Goal: Task Accomplishment & Management: Manage account settings

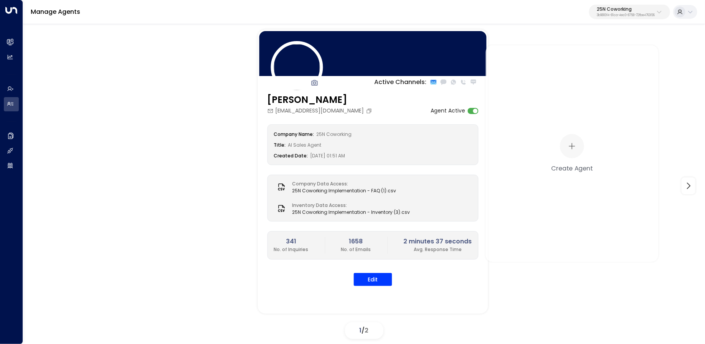
click at [613, 11] on p "25N Coworking" at bounding box center [626, 9] width 58 height 5
type input "****"
click at [577, 60] on div "Caddo Offices ID: 7b1ceed7-40fa-4014-bd85-aaf588512a38" at bounding box center [606, 61] width 107 height 16
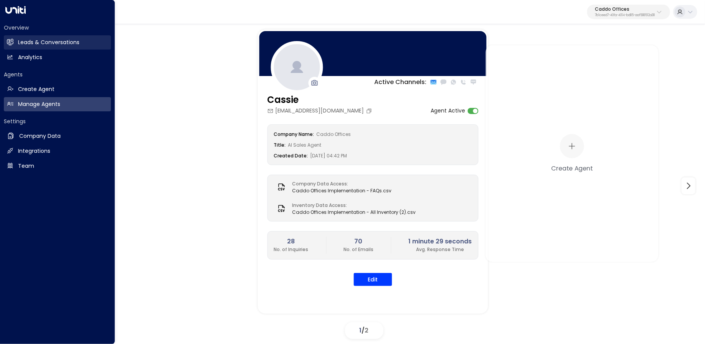
click at [29, 45] on h2 "Leads & Conversations" at bounding box center [48, 42] width 61 height 8
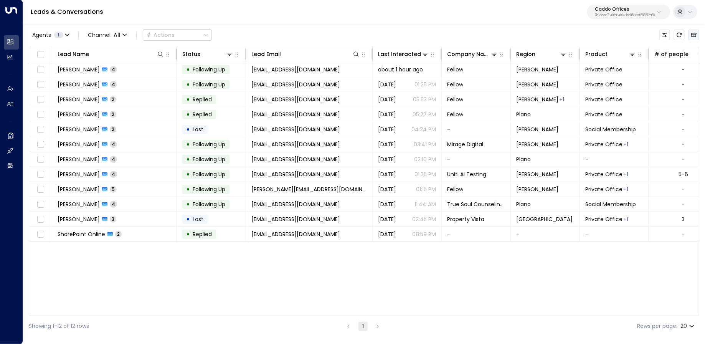
click at [698, 34] on button "Archived Leads" at bounding box center [694, 35] width 11 height 11
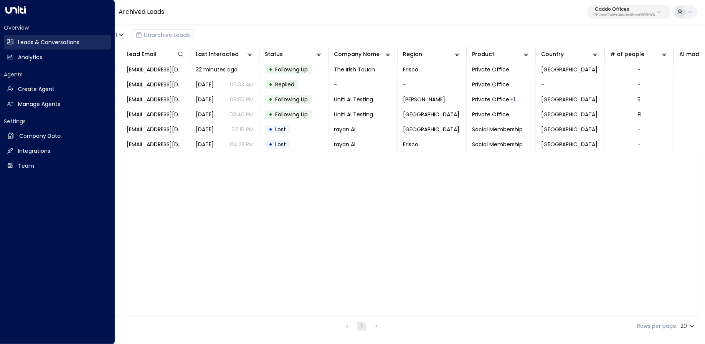
click at [13, 40] on icon at bounding box center [10, 42] width 7 height 7
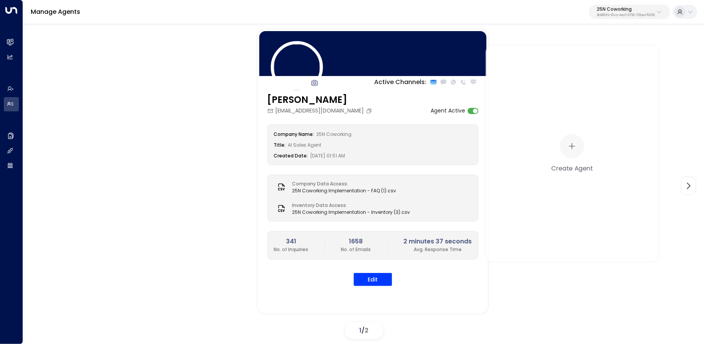
click at [623, 7] on p "25N Coworking" at bounding box center [626, 9] width 58 height 5
type input "****"
click at [576, 60] on div "Pioneer Collective ID: 2e51eb18-5bca-478e-828e-07bbde719de4" at bounding box center [606, 61] width 107 height 16
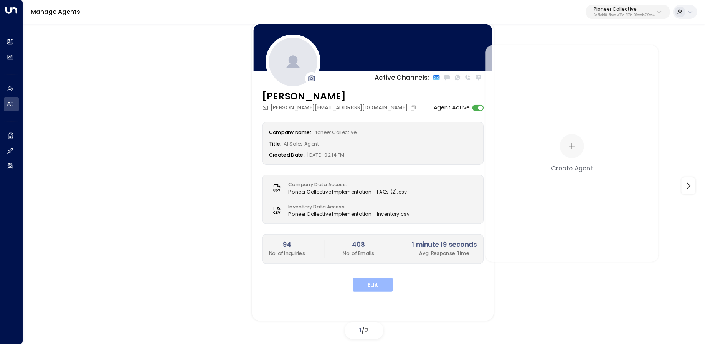
click at [371, 289] on button "Edit" at bounding box center [373, 285] width 40 height 14
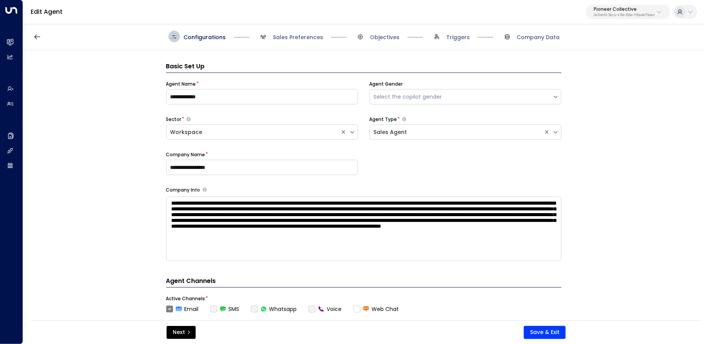
scroll to position [12, 0]
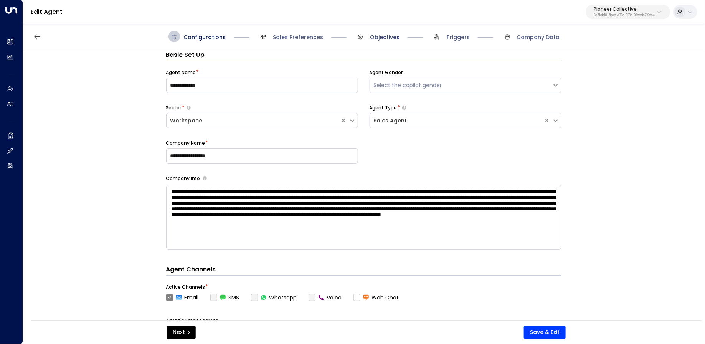
click at [387, 34] on span "Objectives" at bounding box center [385, 37] width 30 height 8
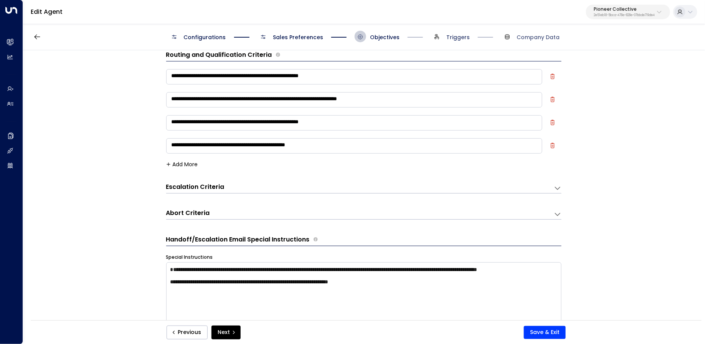
click at [457, 33] on span "Triggers" at bounding box center [457, 37] width 23 height 8
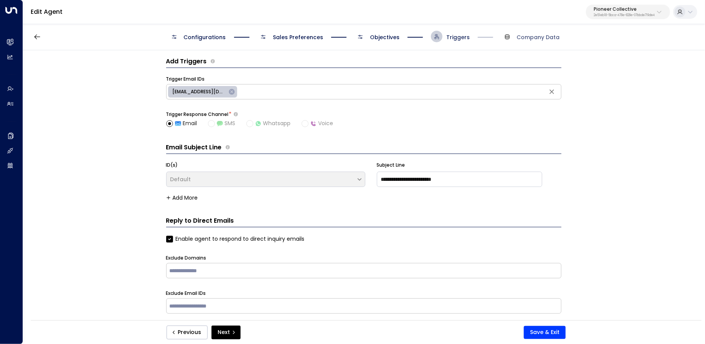
scroll to position [4, 0]
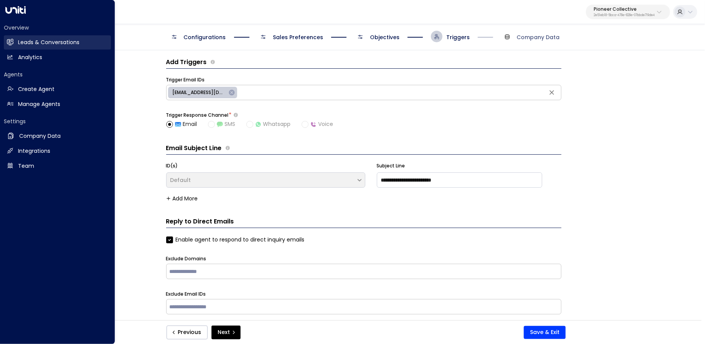
click at [12, 45] on icon at bounding box center [10, 42] width 7 height 7
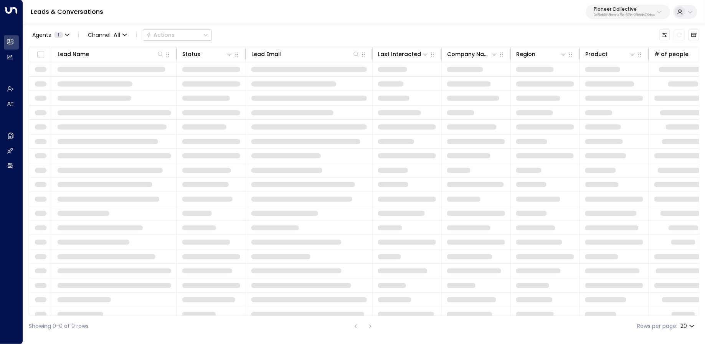
click at [635, 15] on p "2e51eb18-5bca-478e-828e-07bbde719de4" at bounding box center [624, 15] width 61 height 3
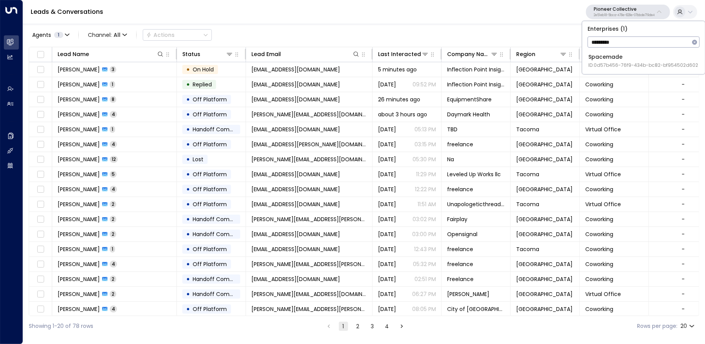
type input "*********"
click at [617, 65] on span "ID: 0d57b456-76f9-434b-bc82-bf954502d602" at bounding box center [643, 65] width 110 height 7
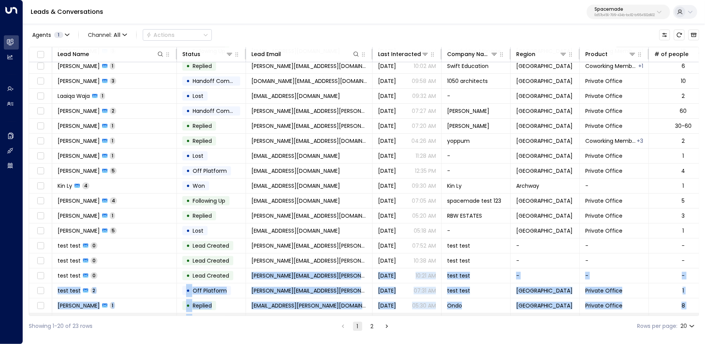
scroll to position [45, 0]
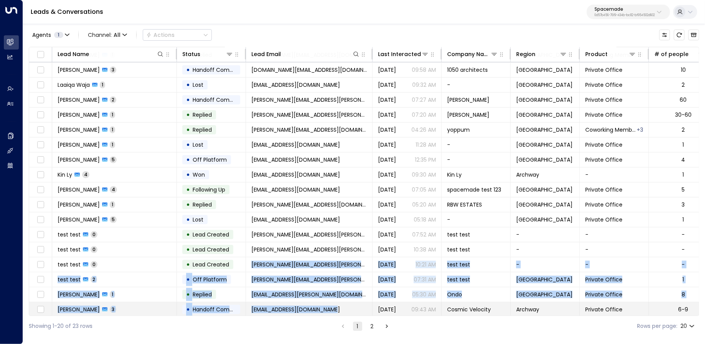
drag, startPoint x: 226, startPoint y: 313, endPoint x: 299, endPoint y: 312, distance: 73.3
click at [299, 312] on tbody "Benjamin Kleboe 1 • Handoff Completed hello@kyba.ai about 5 hours ago - Birming…" at bounding box center [605, 167] width 1153 height 299
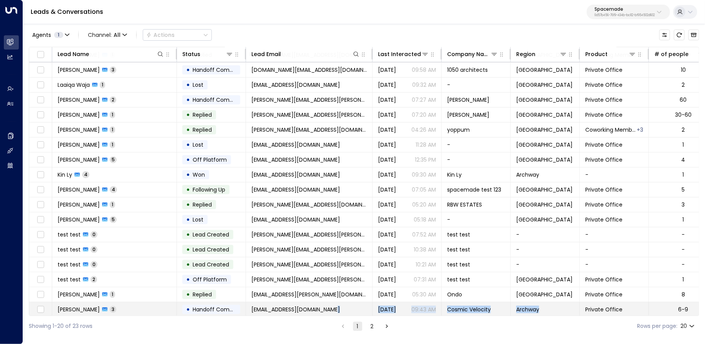
drag, startPoint x: 289, startPoint y: 316, endPoint x: 550, endPoint y: 302, distance: 260.6
click at [589, 298] on div "Lead Name Status Lead Email Last Interacted Company Name Region Product # of pe…" at bounding box center [364, 181] width 671 height 269
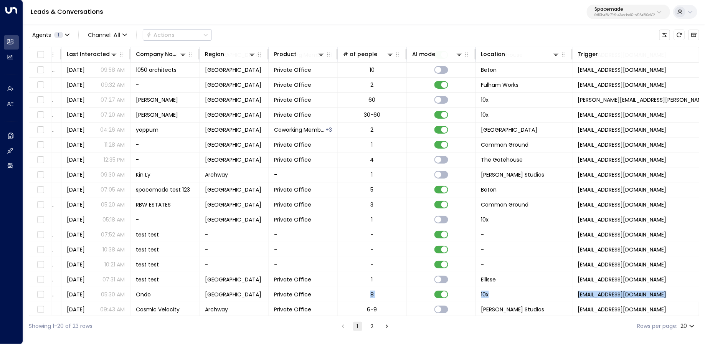
scroll to position [45, 485]
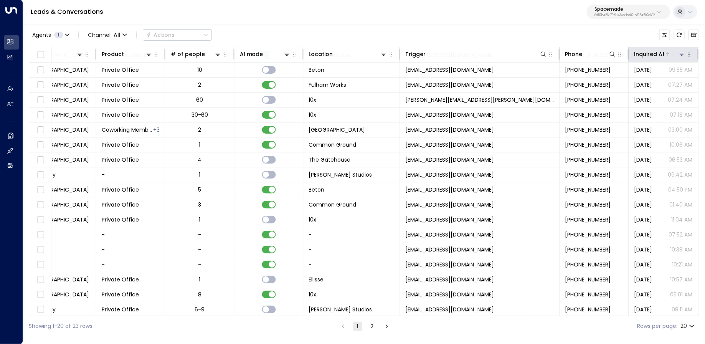
click at [656, 53] on div "Inquired At" at bounding box center [649, 54] width 31 height 9
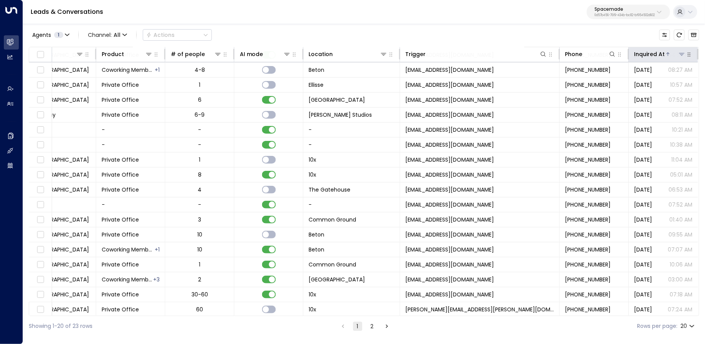
click at [656, 53] on div "Inquired At" at bounding box center [649, 54] width 31 height 9
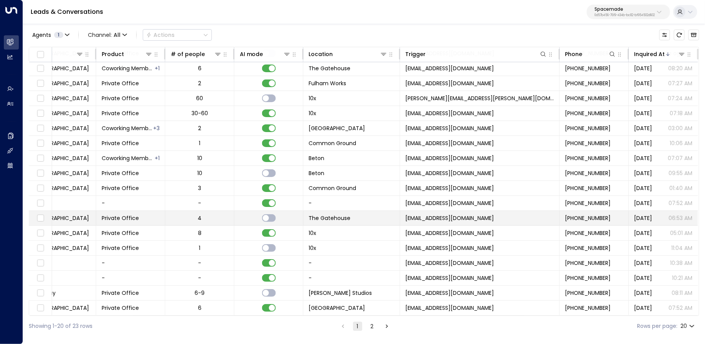
scroll to position [0, 485]
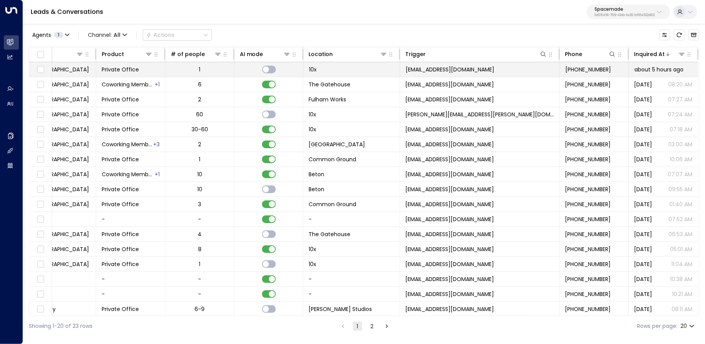
click at [444, 63] on td "[EMAIL_ADDRESS][DOMAIN_NAME]" at bounding box center [480, 69] width 160 height 15
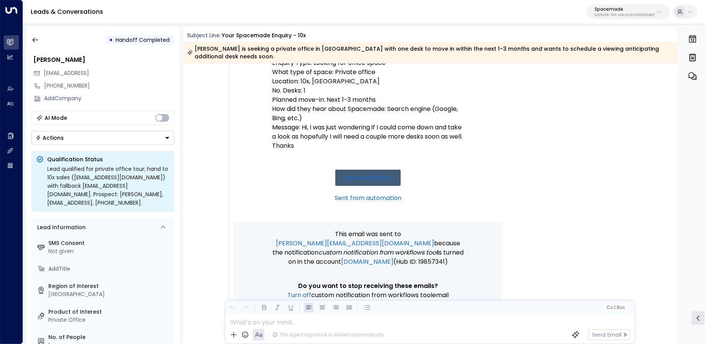
scroll to position [385, 0]
